Goal: Task Accomplishment & Management: Manage account settings

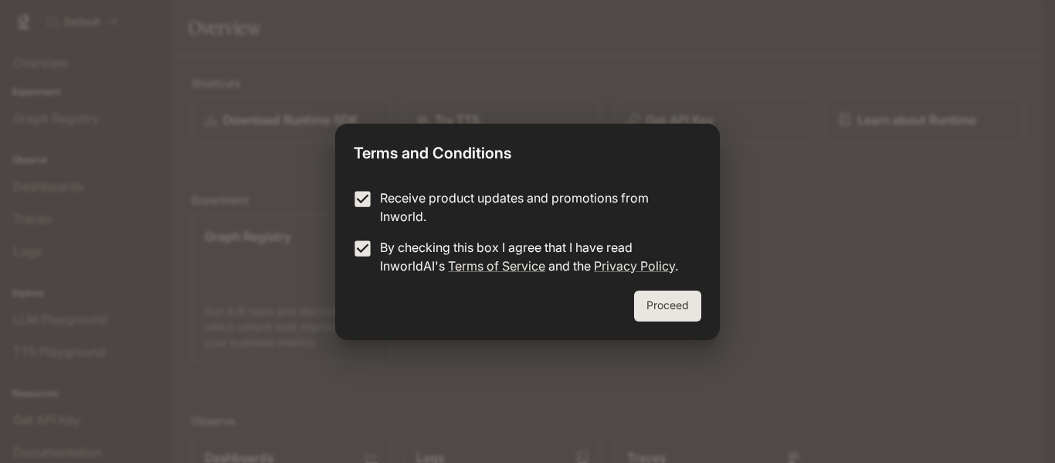
click at [670, 315] on button "Proceed" at bounding box center [667, 305] width 67 height 31
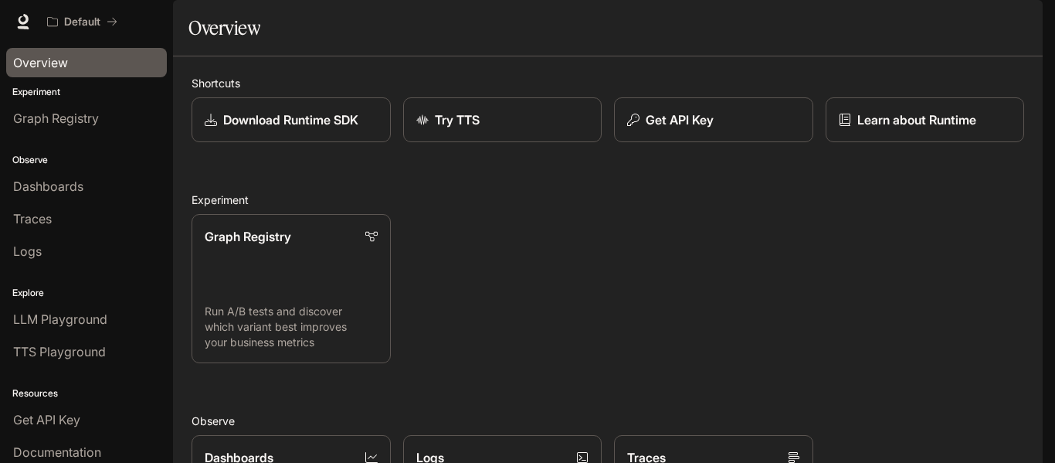
click at [31, 63] on span "Overview" at bounding box center [40, 62] width 55 height 19
click at [65, 61] on span "Overview" at bounding box center [40, 62] width 55 height 19
click at [215, 129] on div "Download Runtime SDK" at bounding box center [291, 119] width 175 height 19
click at [976, 22] on span "Documentation" at bounding box center [955, 21] width 76 height 19
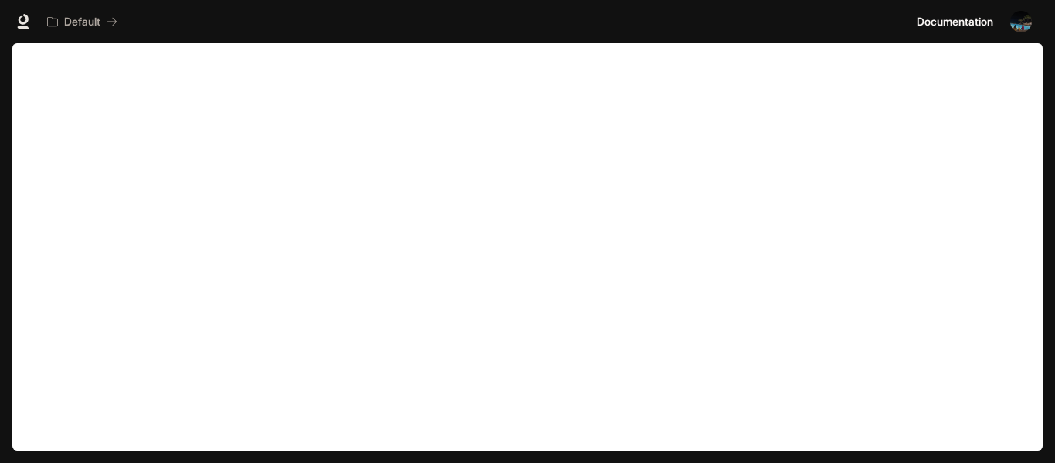
click at [1024, 31] on img "button" at bounding box center [1021, 22] width 22 height 22
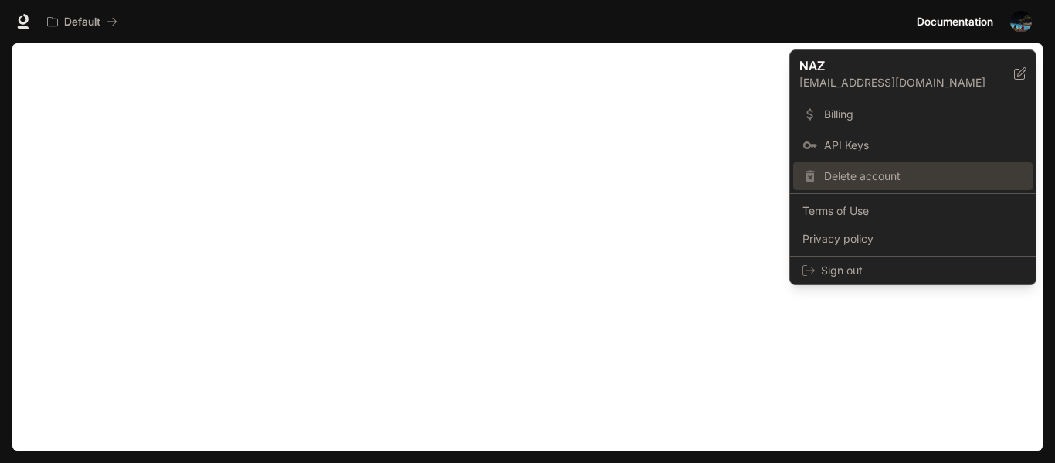
click at [892, 178] on span "Delete account" at bounding box center [923, 175] width 199 height 15
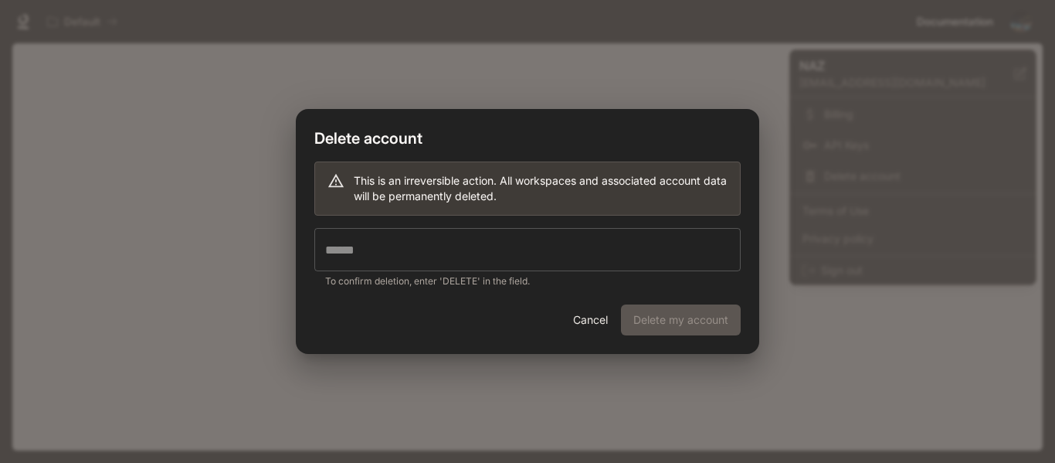
click at [689, 241] on input "text" at bounding box center [527, 249] width 426 height 43
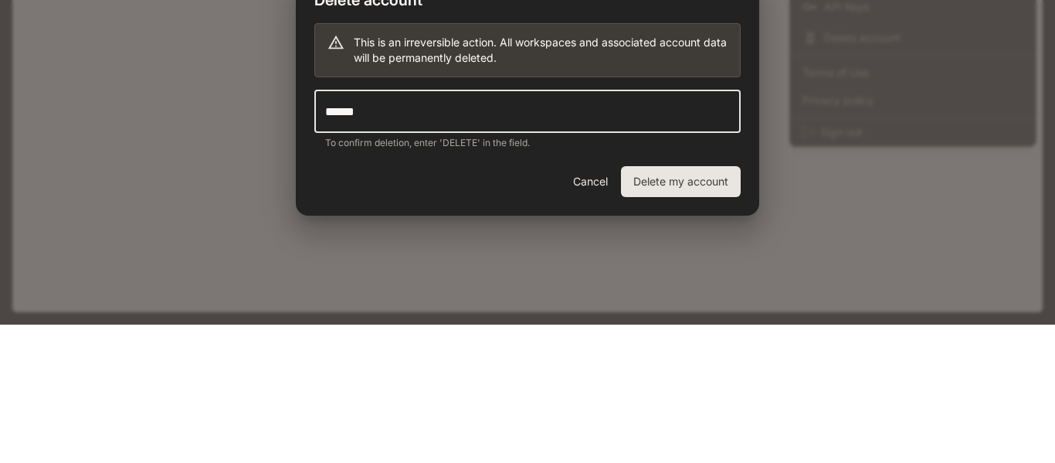
type input "******"
click at [713, 331] on button "Delete my account" at bounding box center [681, 319] width 120 height 31
